Goal: Find specific page/section

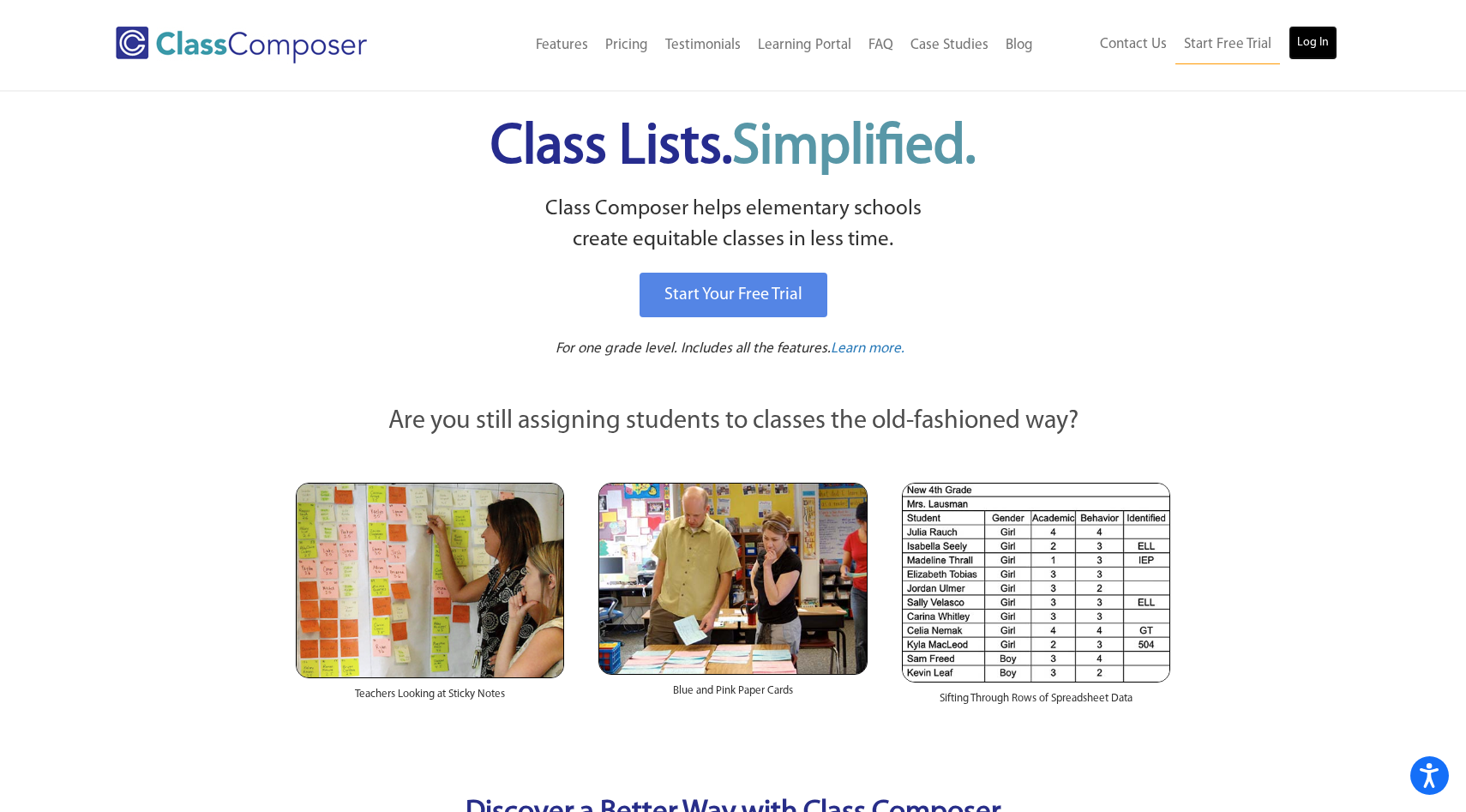
click at [1327, 38] on link "Log In" at bounding box center [1313, 42] width 49 height 35
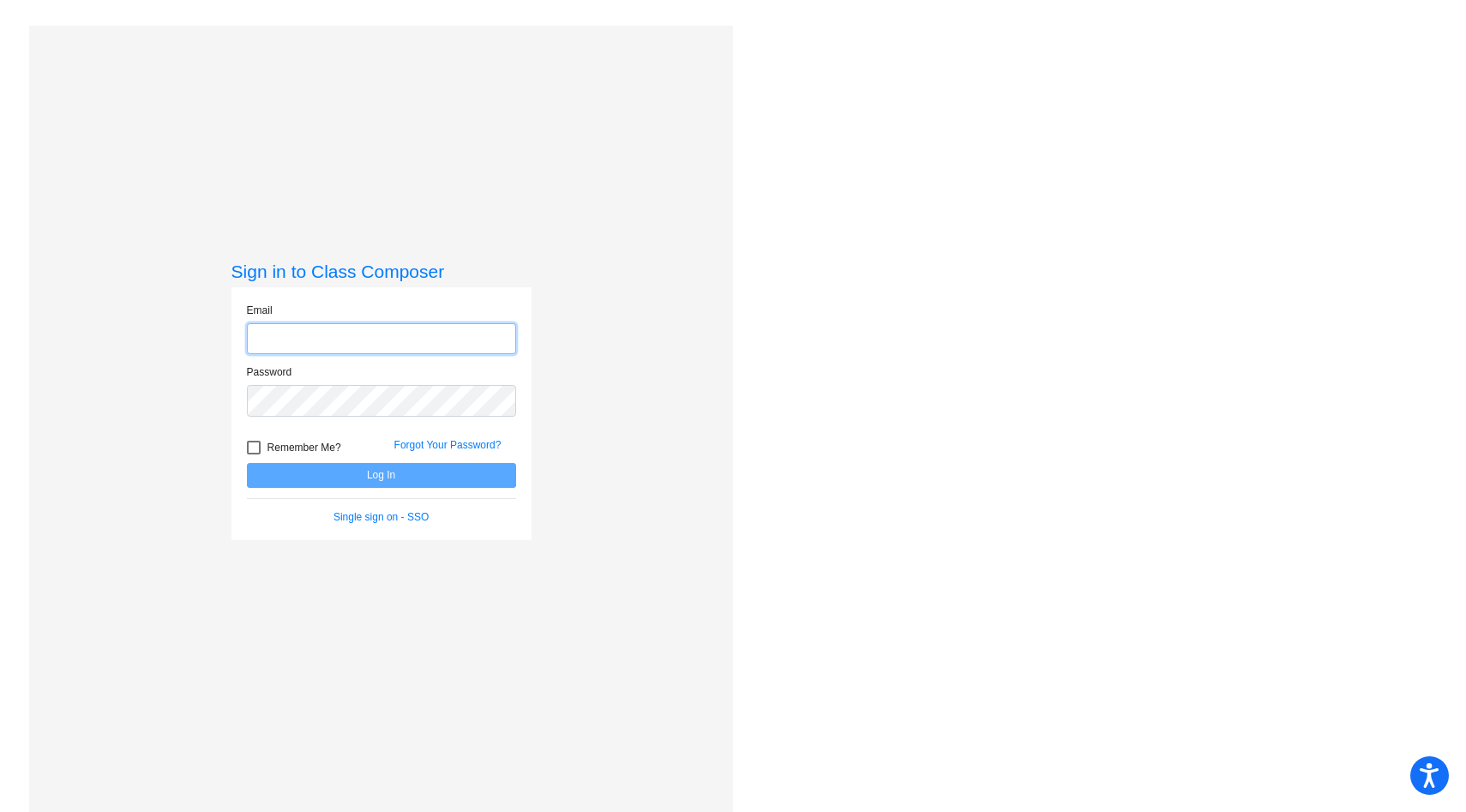
type input "[EMAIL_ADDRESS][DOMAIN_NAME]"
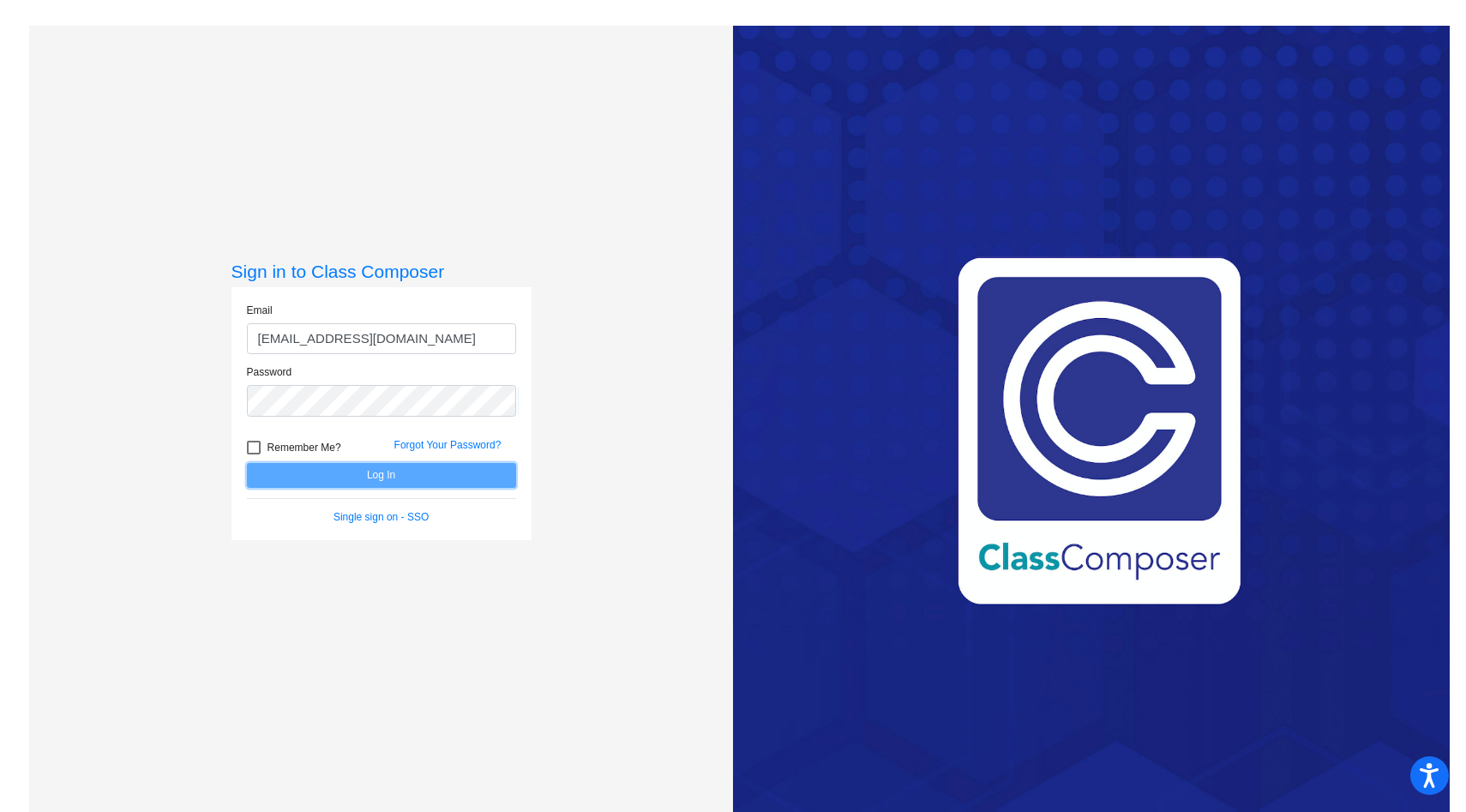
click at [355, 470] on button "Log In" at bounding box center [382, 475] width 269 height 25
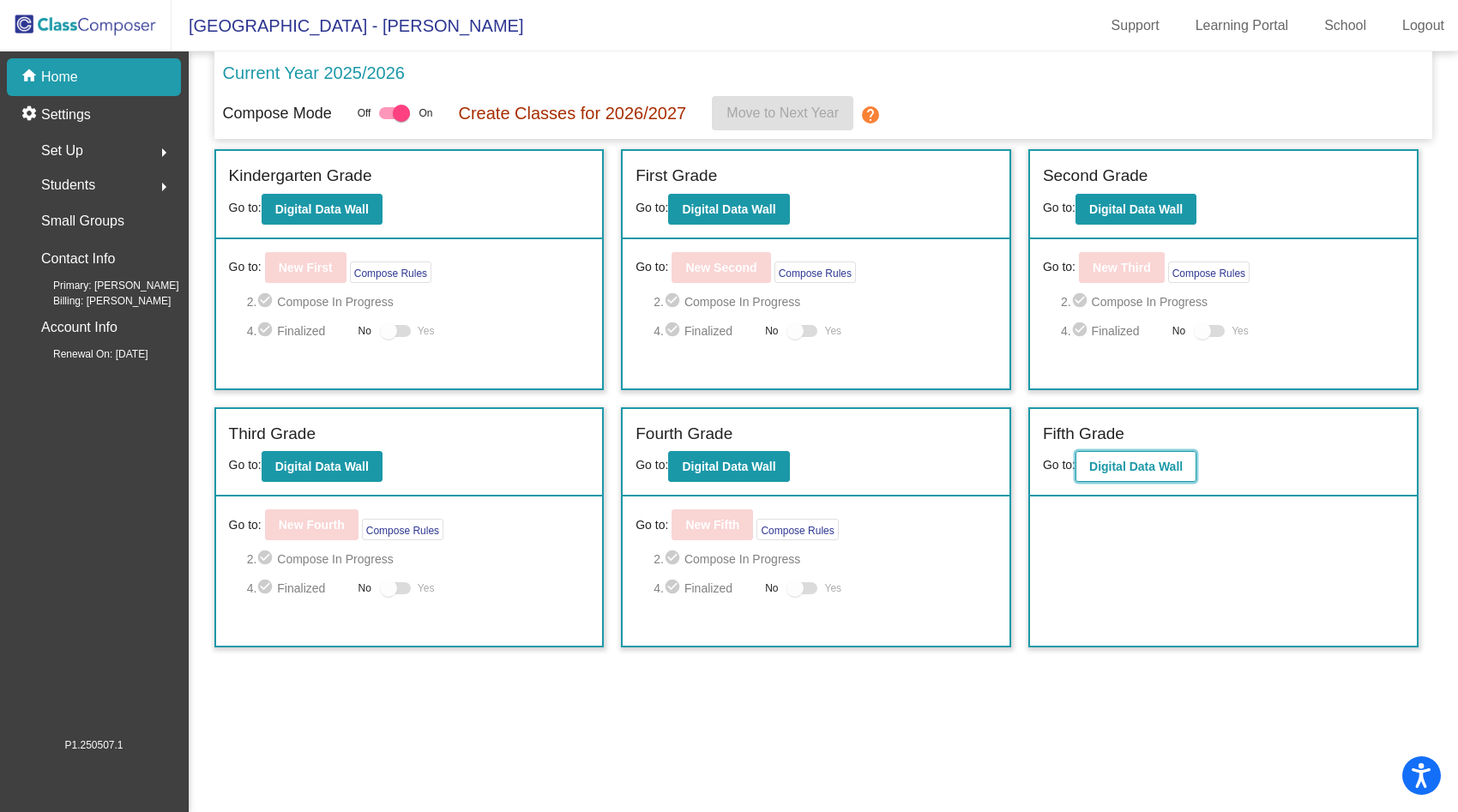
click at [1175, 458] on button "Digital Data Wall" at bounding box center [1135, 466] width 121 height 31
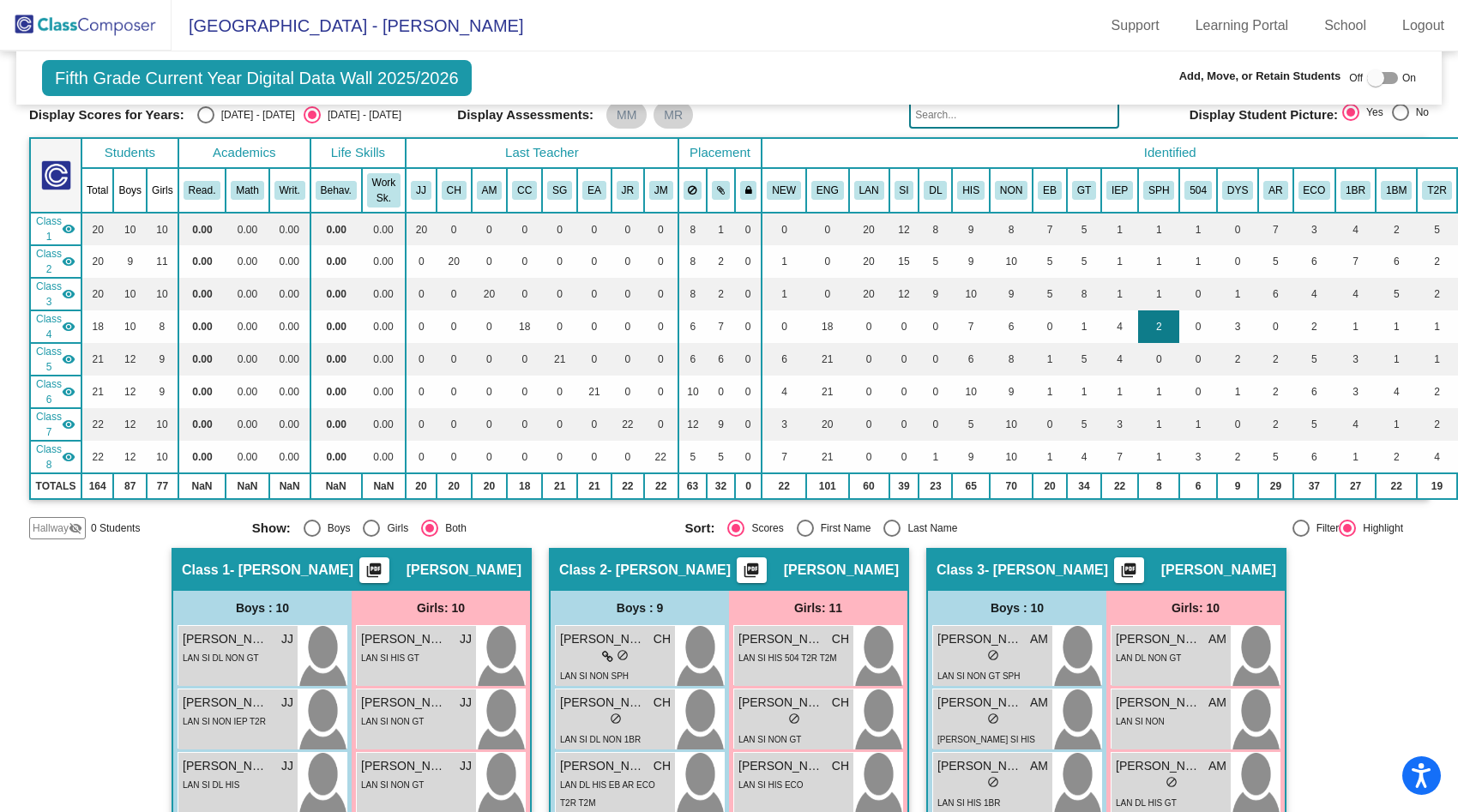
scroll to position [109, 0]
